Goal: Task Accomplishment & Management: Manage account settings

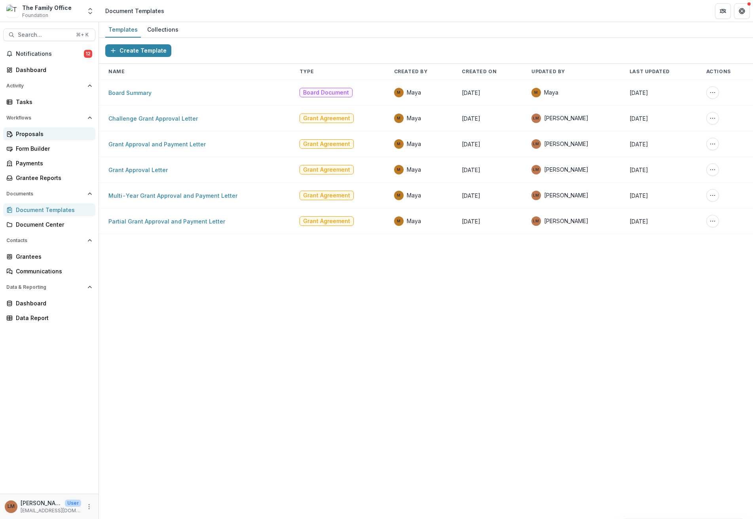
click at [38, 132] on div "Proposals" at bounding box center [52, 134] width 73 height 8
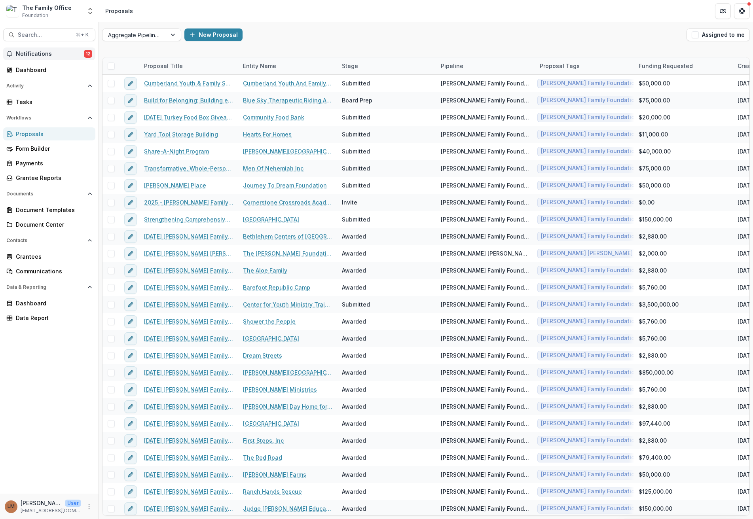
click at [35, 54] on span "Notifications" at bounding box center [50, 54] width 68 height 7
click at [40, 70] on div "Dashboard" at bounding box center [52, 70] width 73 height 8
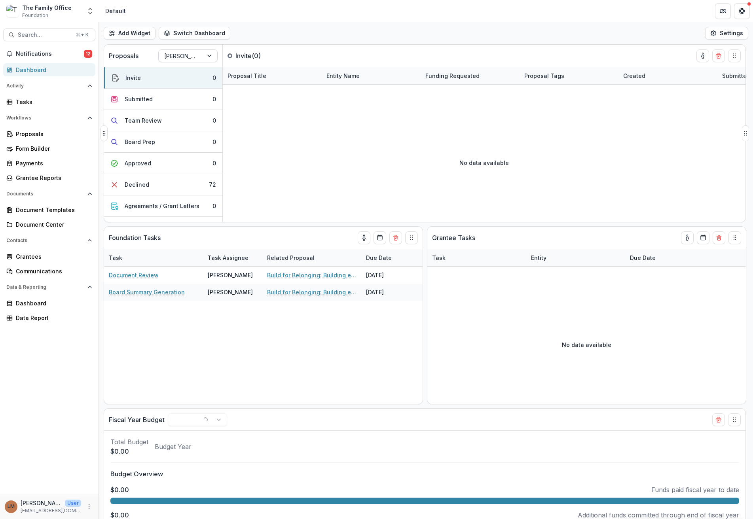
click at [178, 54] on div at bounding box center [180, 56] width 33 height 10
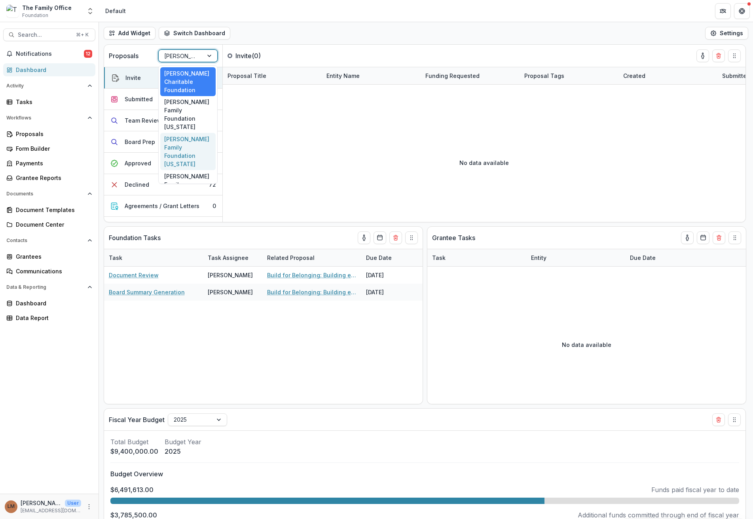
click at [190, 151] on div "[PERSON_NAME] Family Foundation [US_STATE]" at bounding box center [187, 151] width 55 height 37
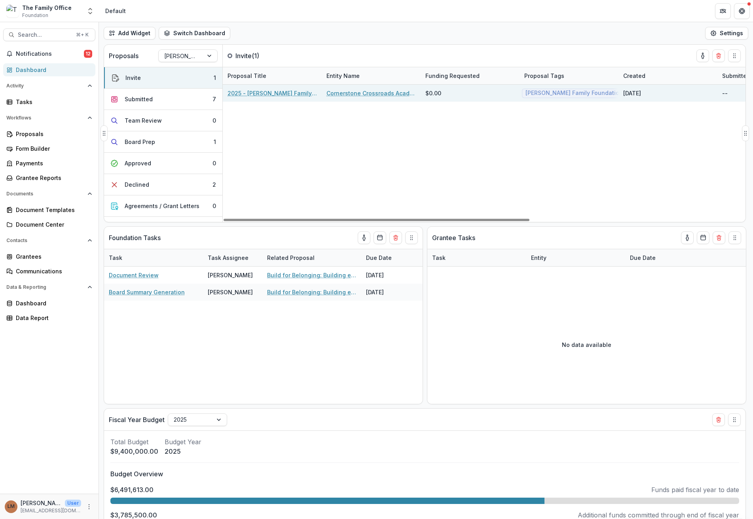
click at [253, 97] on link "2025 - Dugas Family Foundation Texas Online Grant Application" at bounding box center [271, 93] width 89 height 8
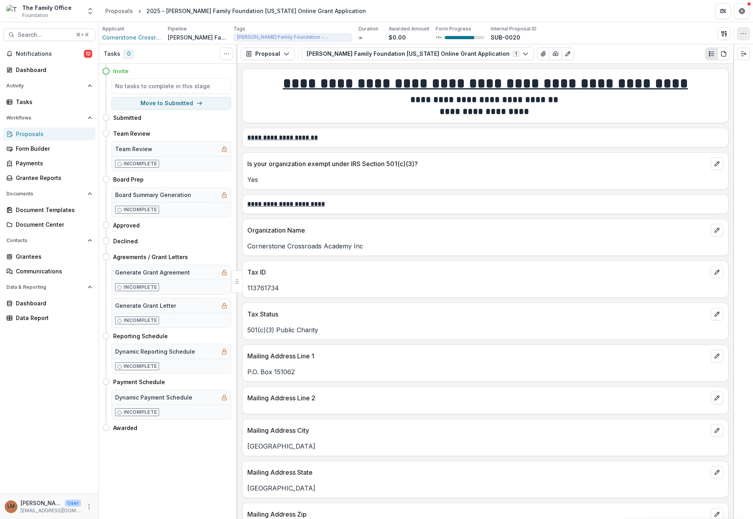
click at [741, 34] on icon "button" at bounding box center [743, 33] width 6 height 6
click at [122, 12] on div "Proposals" at bounding box center [119, 11] width 28 height 8
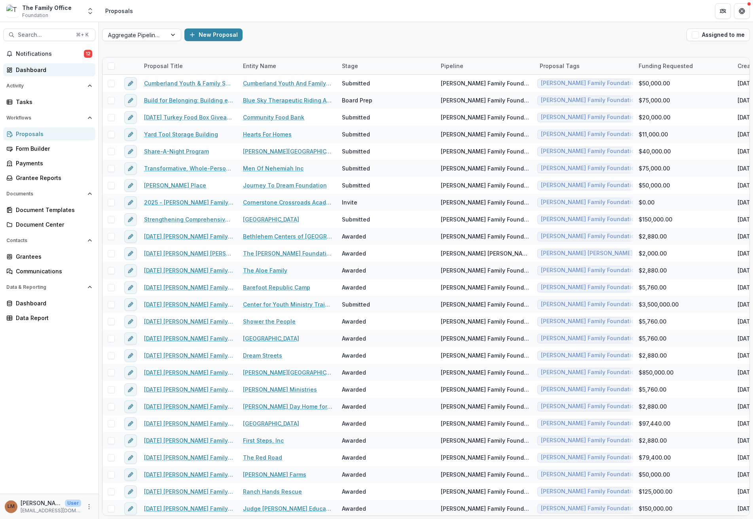
click at [52, 69] on div "Dashboard" at bounding box center [52, 70] width 73 height 8
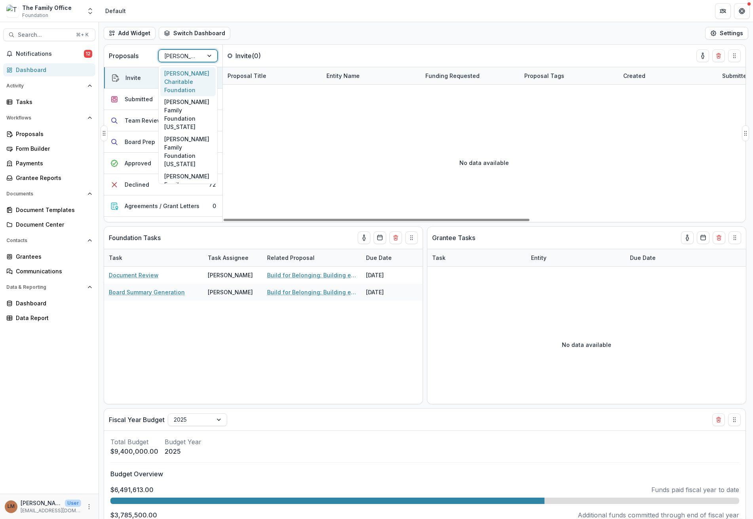
click at [186, 54] on div at bounding box center [180, 56] width 33 height 10
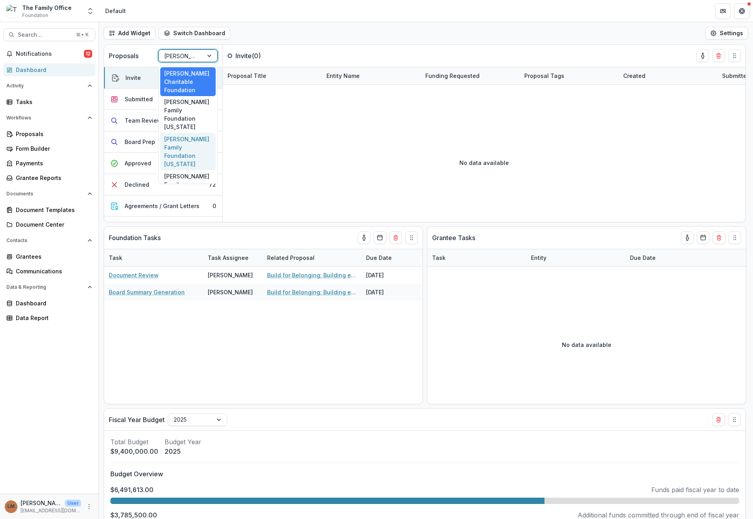
click at [186, 148] on div "[PERSON_NAME] Family Foundation [US_STATE]" at bounding box center [187, 151] width 55 height 37
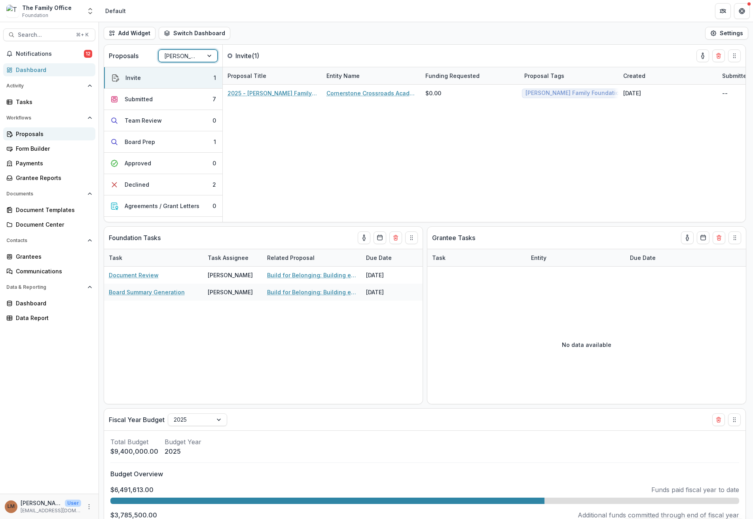
click at [46, 135] on div "Proposals" at bounding box center [52, 134] width 73 height 8
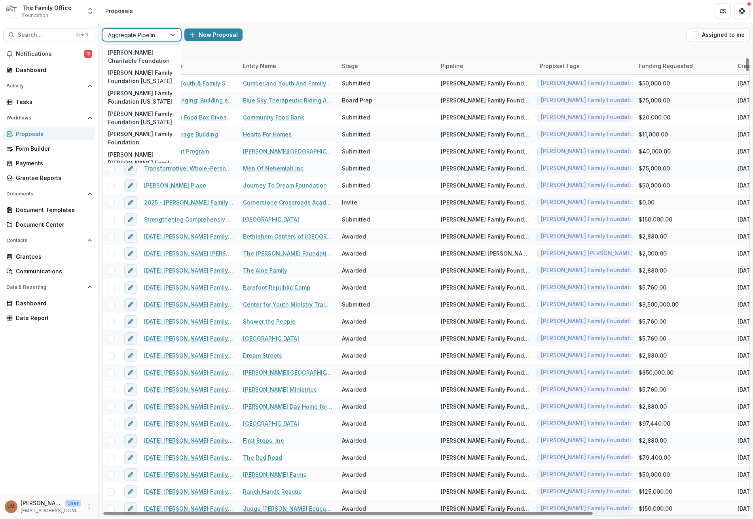
click at [155, 39] on div at bounding box center [134, 35] width 53 height 10
click at [152, 97] on div "[PERSON_NAME] Family Foundation [US_STATE]" at bounding box center [141, 97] width 75 height 21
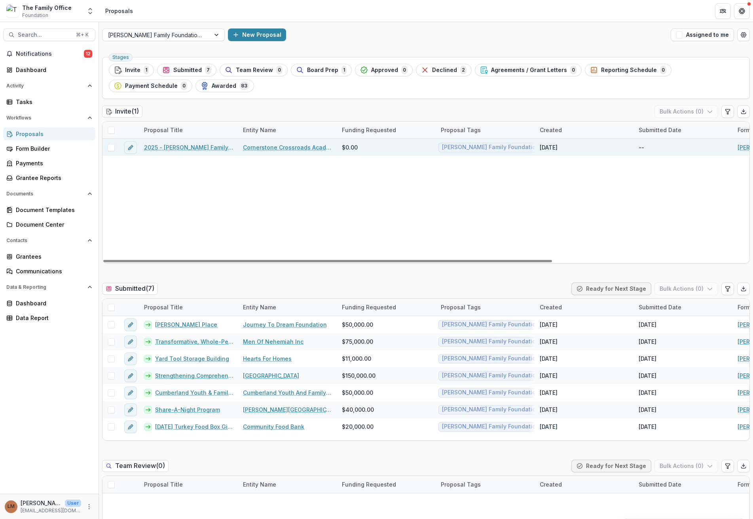
click at [112, 146] on span at bounding box center [111, 147] width 7 height 7
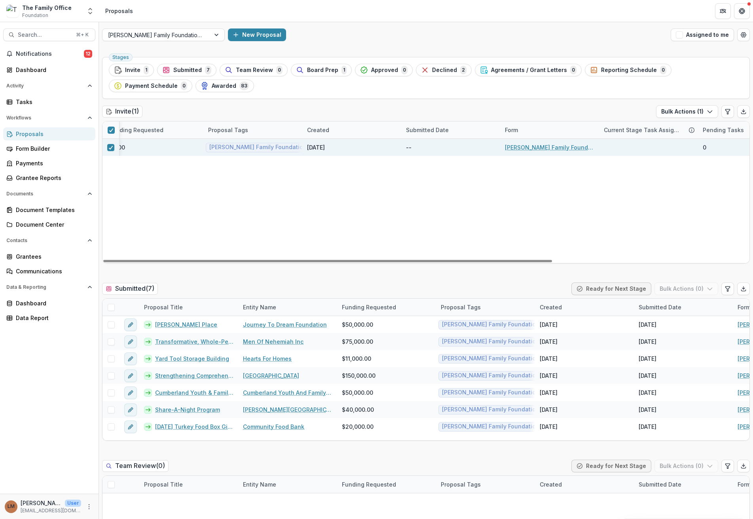
scroll to position [0, 282]
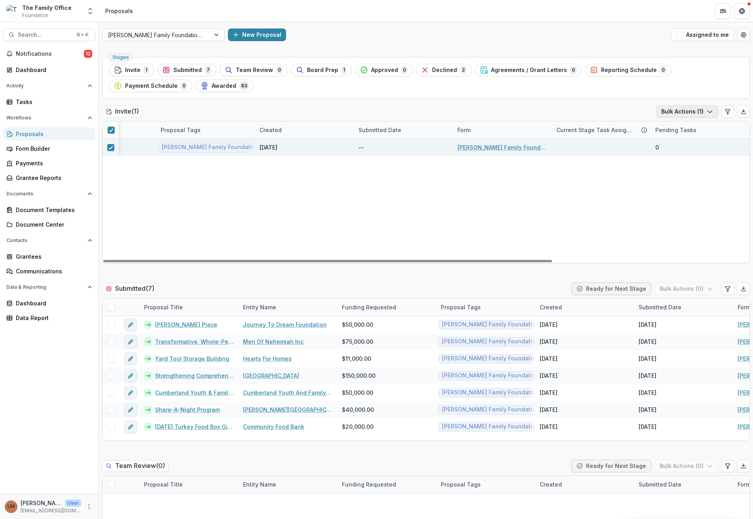
click at [678, 114] on button "Bulk Actions ( 1 )" at bounding box center [687, 111] width 62 height 13
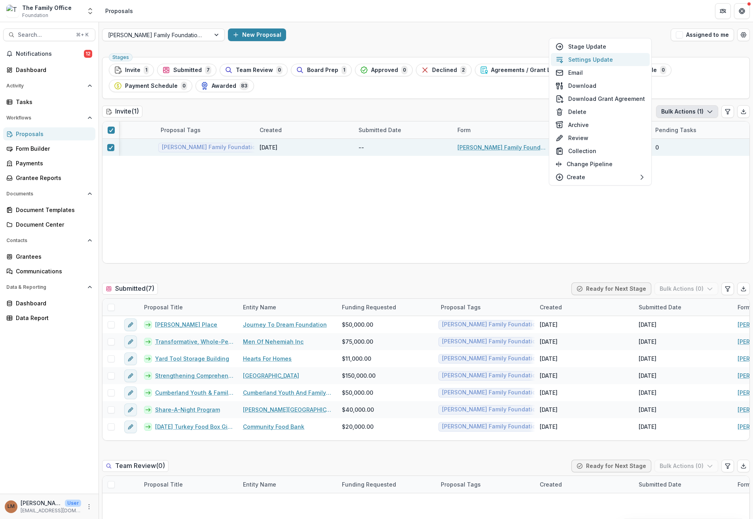
click at [607, 59] on button "Settings Update" at bounding box center [600, 59] width 99 height 13
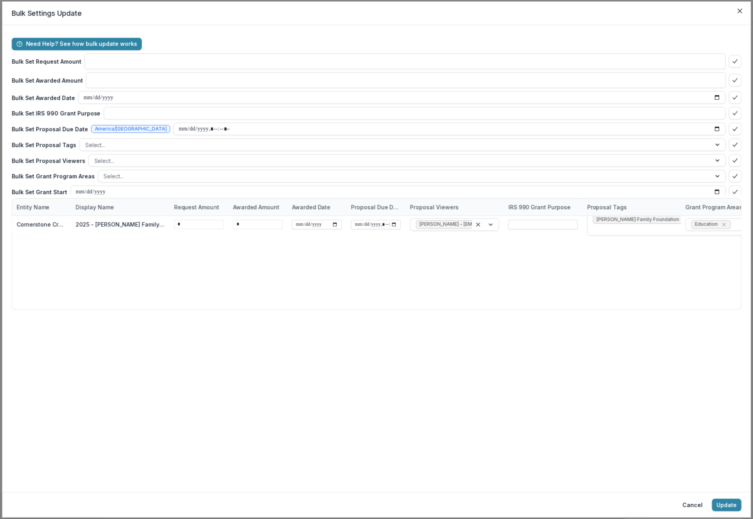
type input "**"
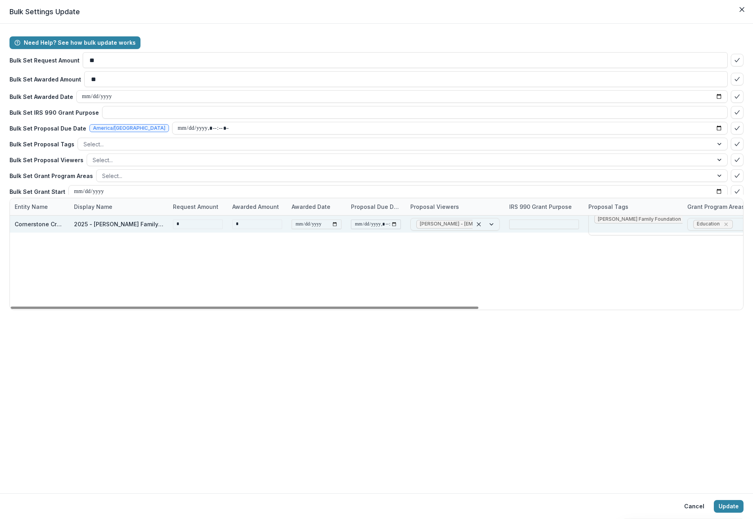
click at [391, 225] on input "datetime-local" at bounding box center [376, 224] width 50 height 9
type input "**********"
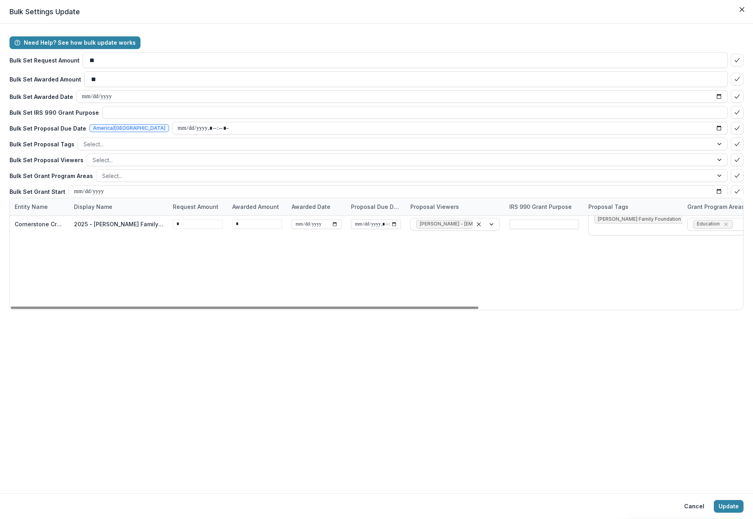
click at [543, 297] on div "**********" at bounding box center [583, 263] width 1147 height 94
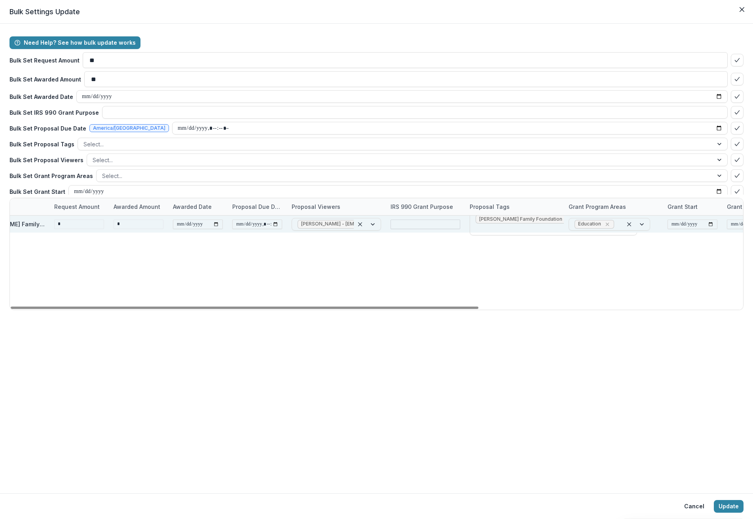
scroll to position [0, 0]
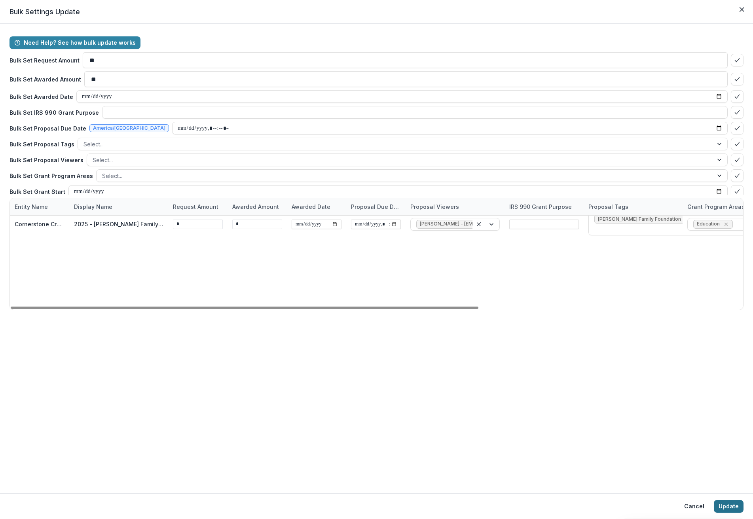
click at [735, 506] on button "Update" at bounding box center [729, 506] width 30 height 13
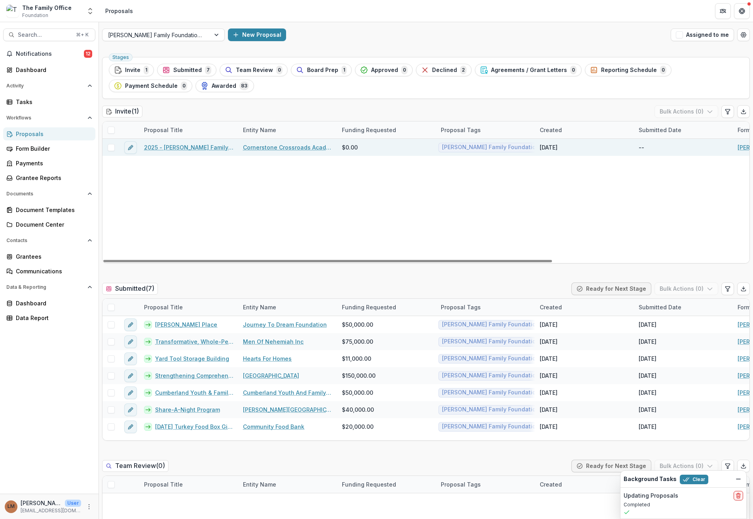
click at [164, 149] on link "2025 - Dugas Family Foundation Texas Online Grant Application" at bounding box center [188, 147] width 89 height 8
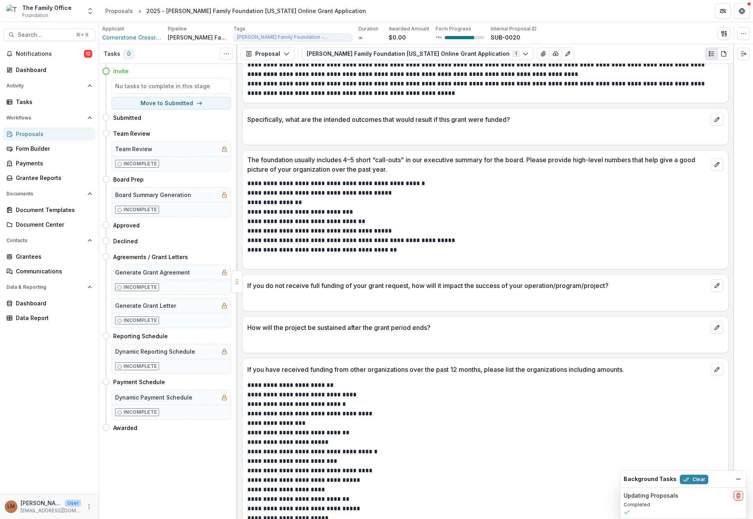
scroll to position [1675, 0]
